Goal: Transaction & Acquisition: Purchase product/service

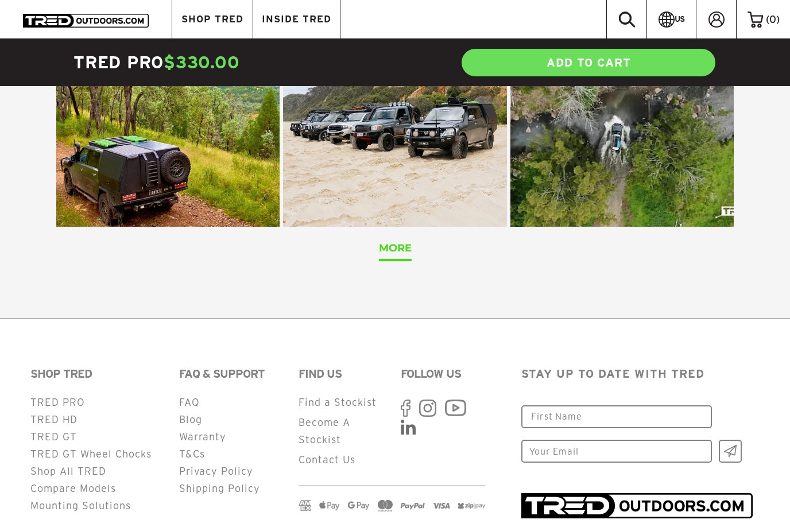
scroll to position [4567, 0]
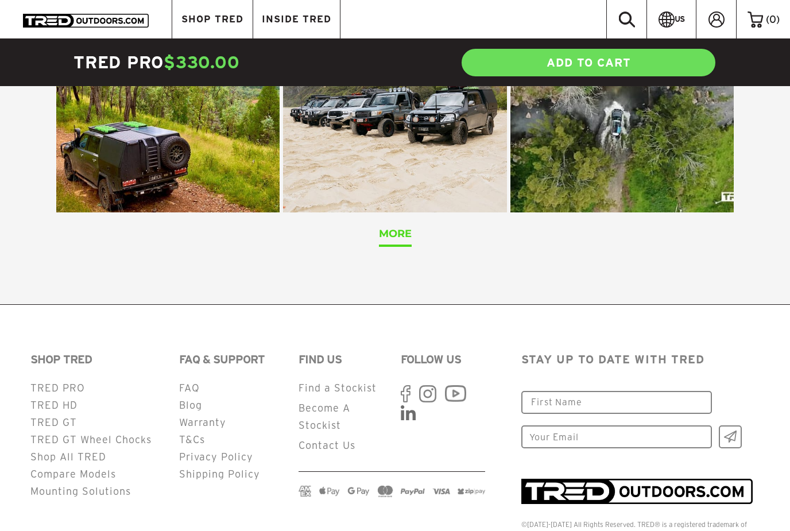
click at [79, 382] on link "TRED PRO" at bounding box center [57, 387] width 55 height 11
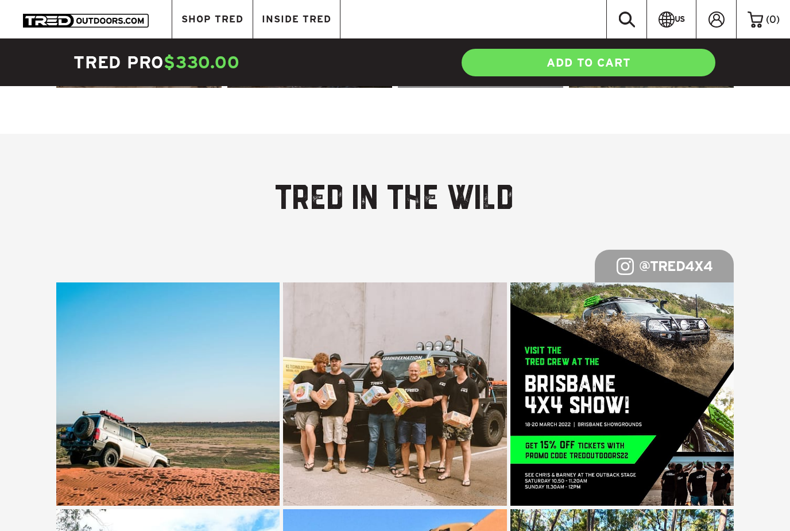
scroll to position [4567, 0]
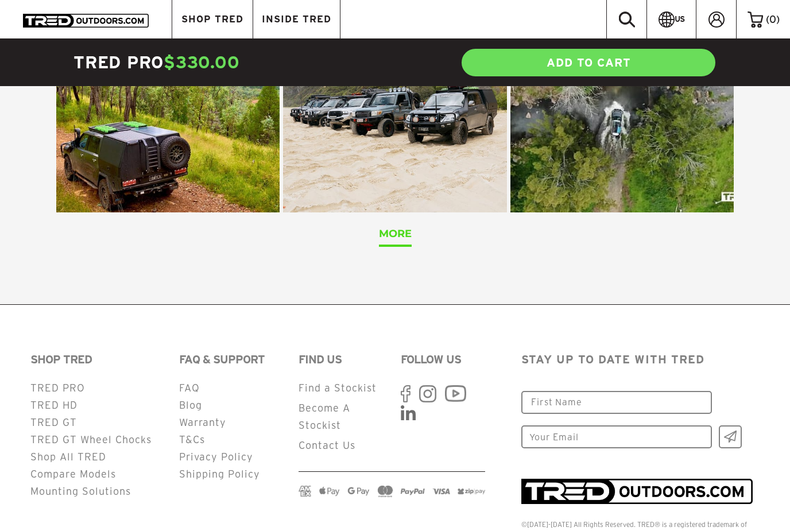
click at [117, 486] on link "Mounting Solutions" at bounding box center [80, 491] width 100 height 11
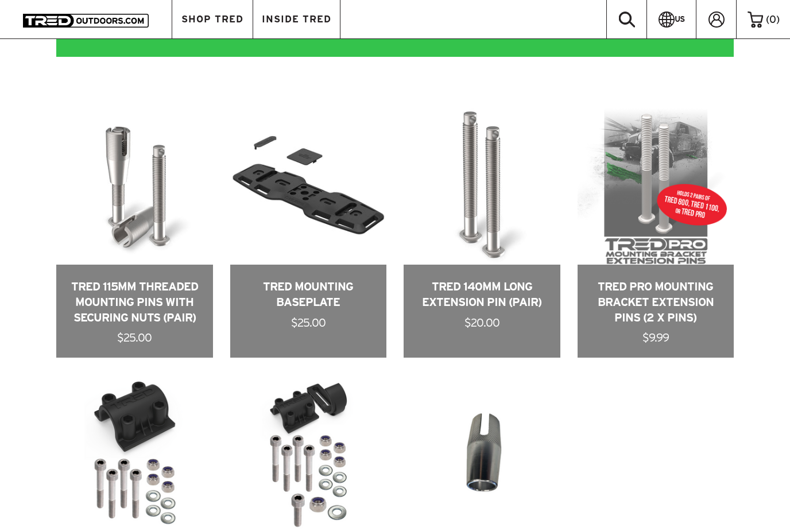
scroll to position [603, 0]
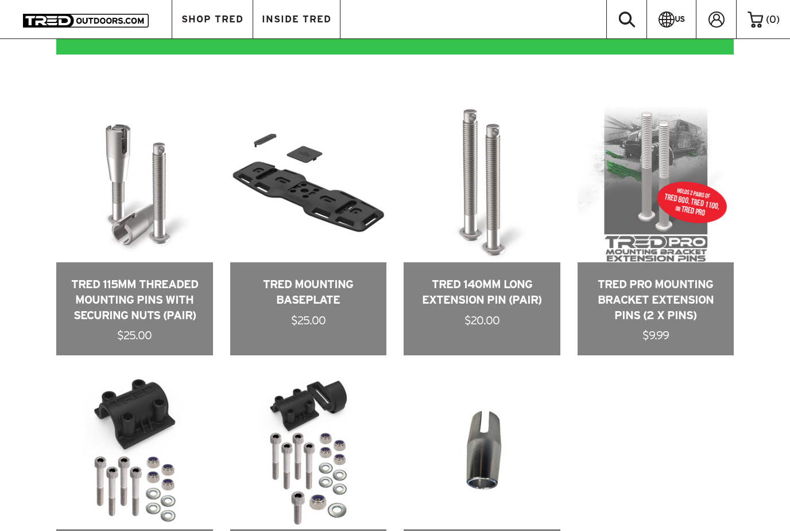
click at [314, 257] on link at bounding box center [308, 231] width 157 height 250
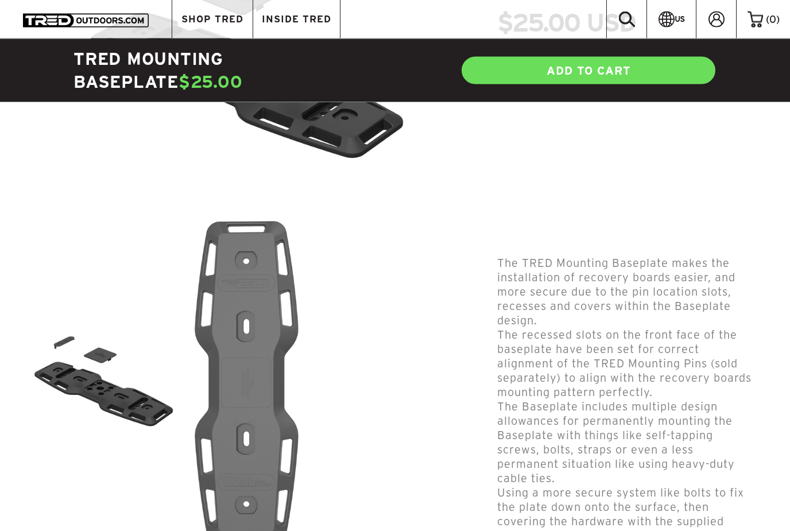
scroll to position [266, 0]
click at [160, 404] on img at bounding box center [103, 383] width 143 height 143
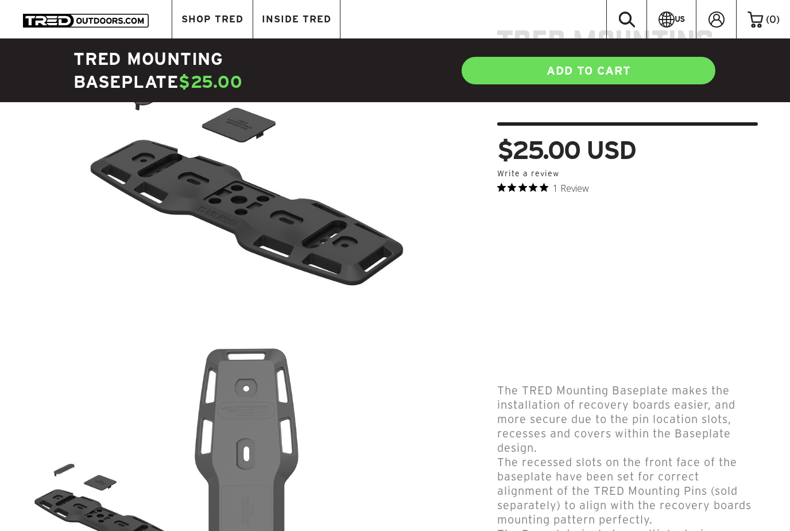
scroll to position [144, 0]
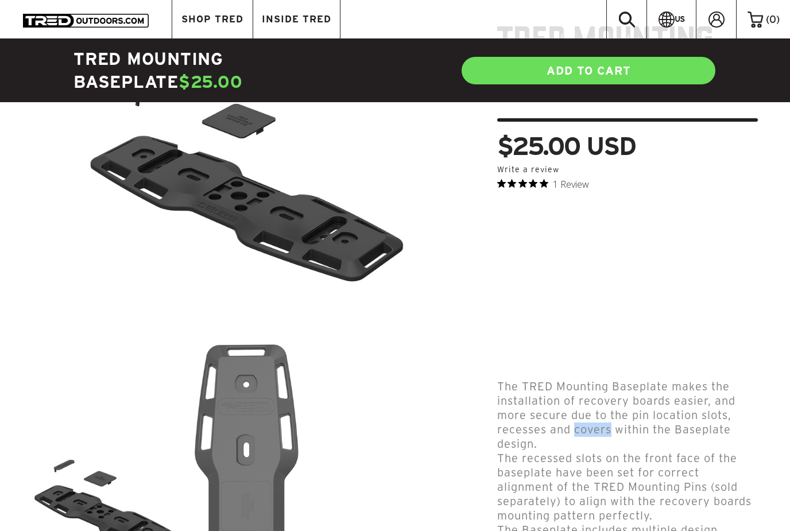
click at [489, 272] on div "TRED Mounting Baseplate $25.00 USD 0.0 star rating Write a review 1 Review Coup…" at bounding box center [618, 533] width 297 height 1024
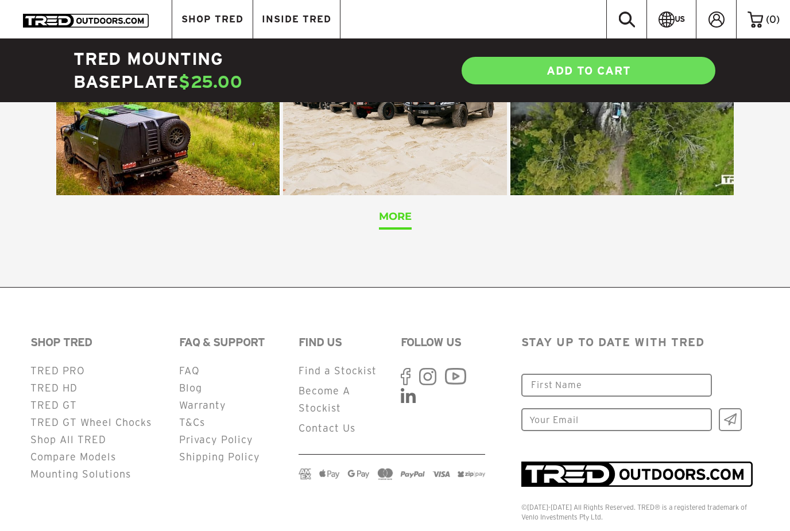
scroll to position [2460, 0]
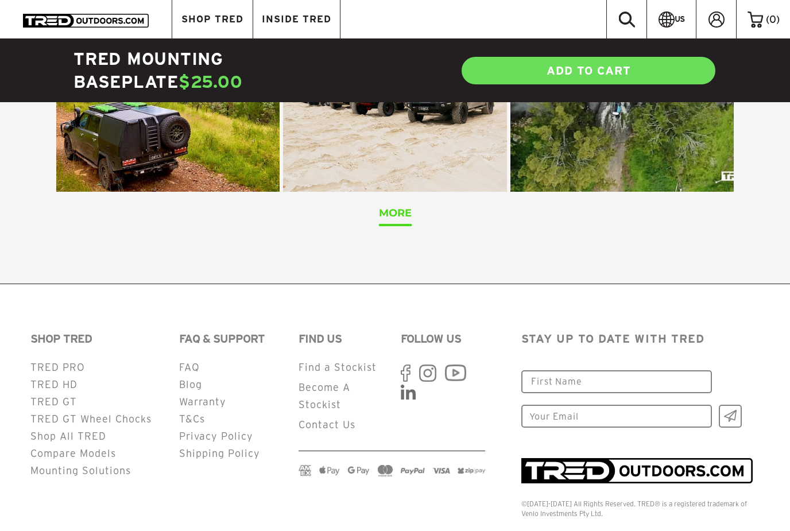
click at [330, 395] on link "Become A Stockist" at bounding box center [325, 396] width 52 height 28
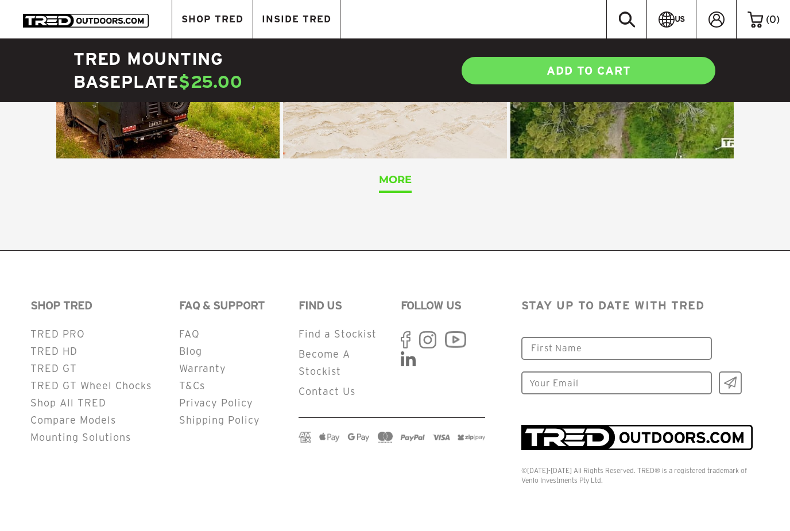
click at [198, 386] on link "T&Cs" at bounding box center [192, 385] width 26 height 11
click at [69, 366] on link "TRED GT" at bounding box center [53, 368] width 47 height 11
click at [69, 354] on link "TRED HD" at bounding box center [53, 351] width 47 height 11
click at [72, 333] on link "TRED PRO" at bounding box center [57, 333] width 55 height 11
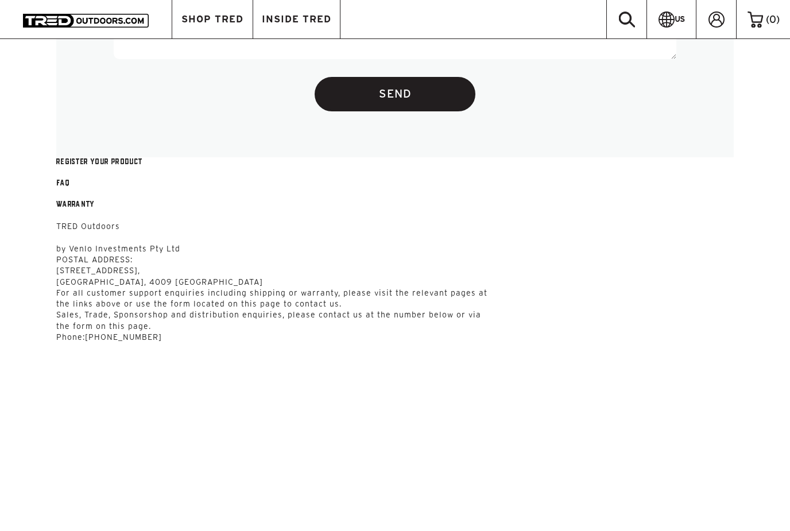
scroll to position [835, 0]
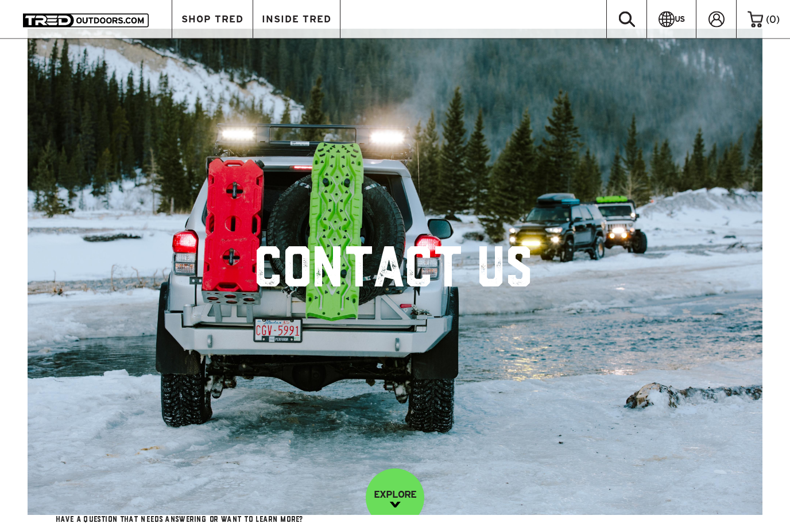
scroll to position [0, 0]
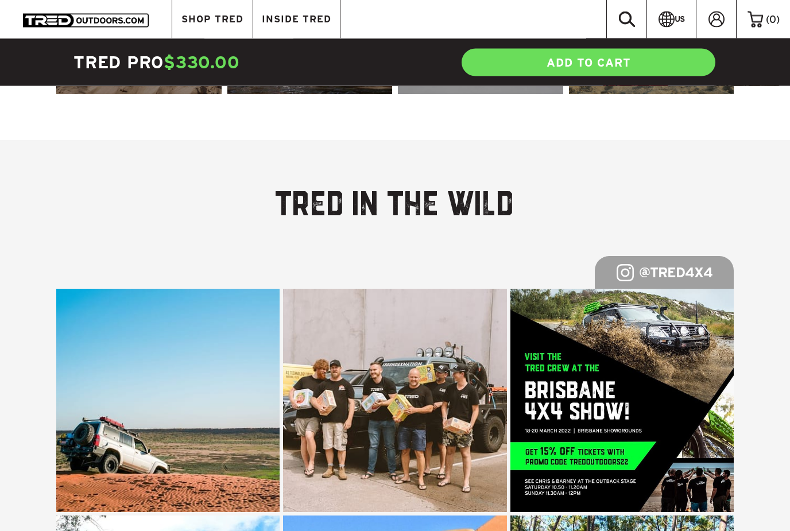
scroll to position [3813, 0]
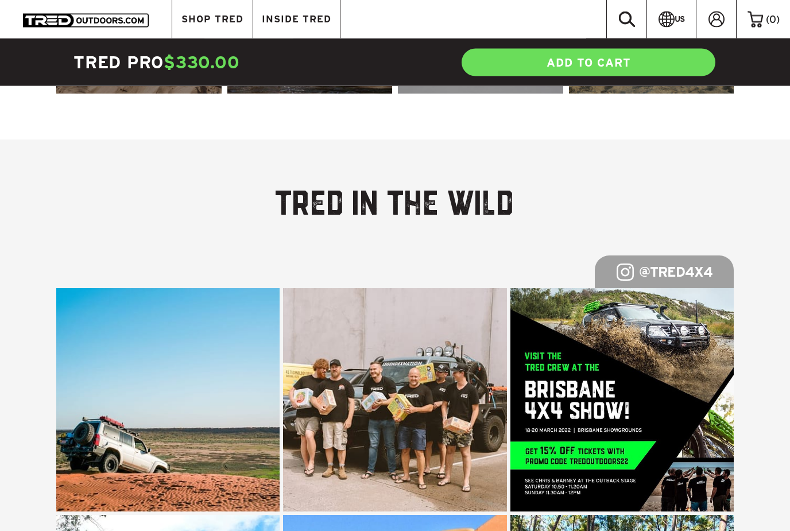
click at [254, 74] on div "TRED Pro $330.00 ADD TO CART" at bounding box center [395, 62] width 678 height 47
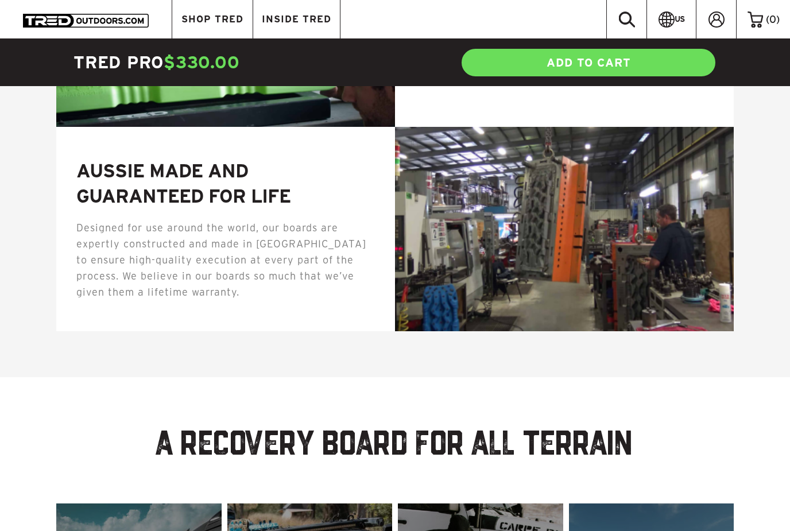
scroll to position [3205, 0]
